Goal: Find specific page/section: Find specific page/section

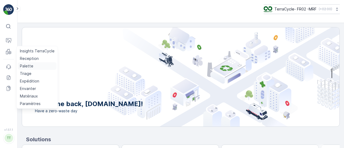
click at [24, 65] on p "Palette" at bounding box center [26, 65] width 13 height 5
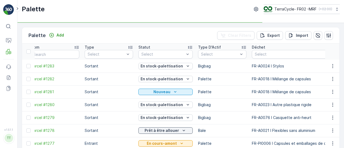
scroll to position [0, 2]
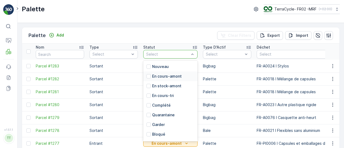
click at [168, 77] on p "En cours-amont" at bounding box center [167, 76] width 30 height 5
click at [173, 87] on p "En stock-amont" at bounding box center [166, 85] width 29 height 5
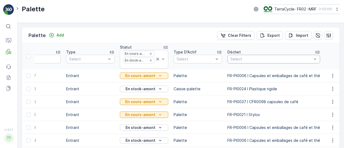
click at [248, 56] on div "Select" at bounding box center [273, 59] width 93 height 9
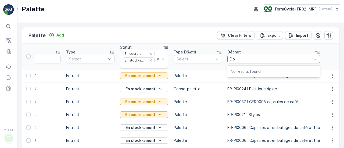
type input "D"
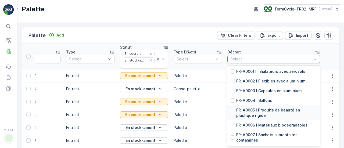
type input "p"
